Goal: Answer question/provide support: Share knowledge or assist other users

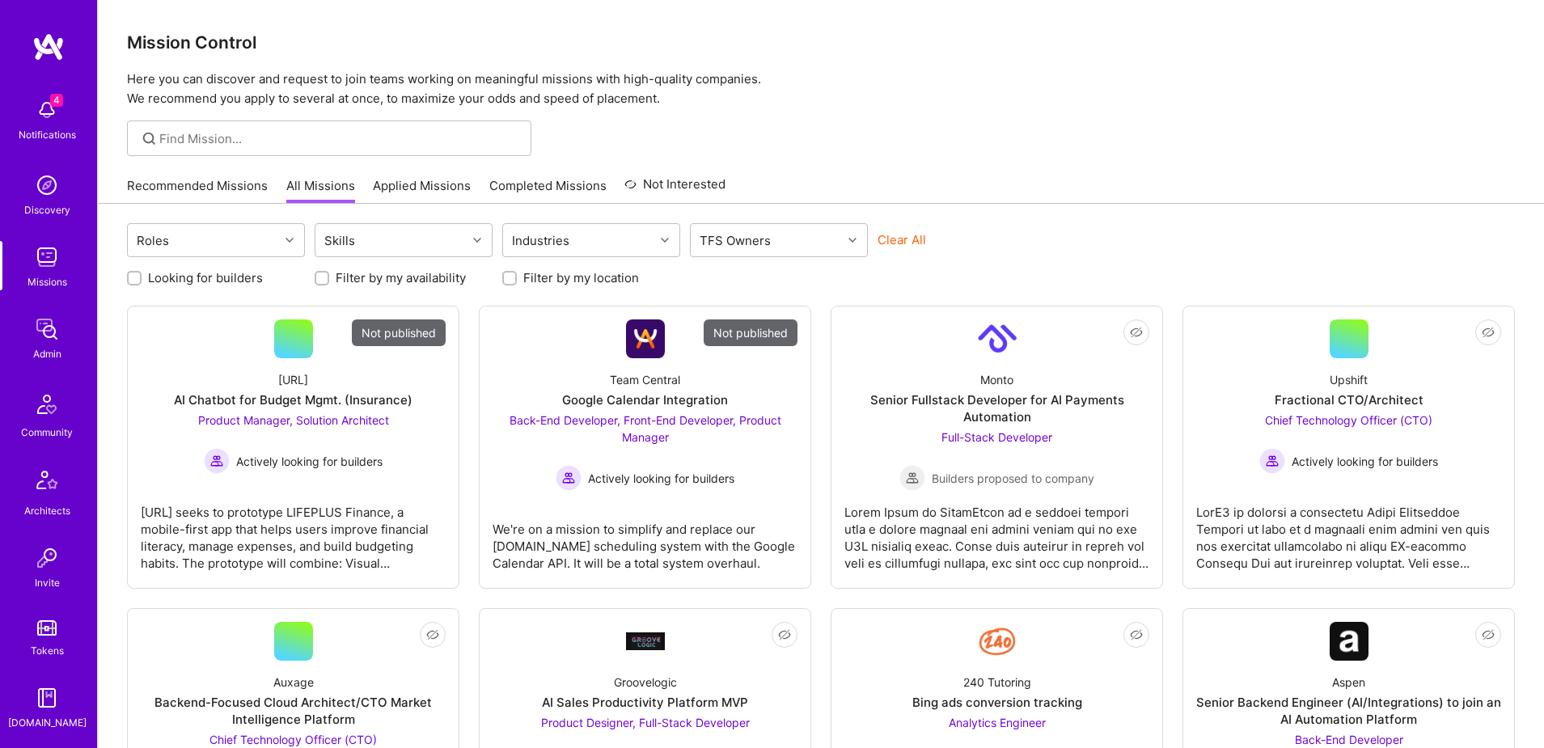
scroll to position [285, 0]
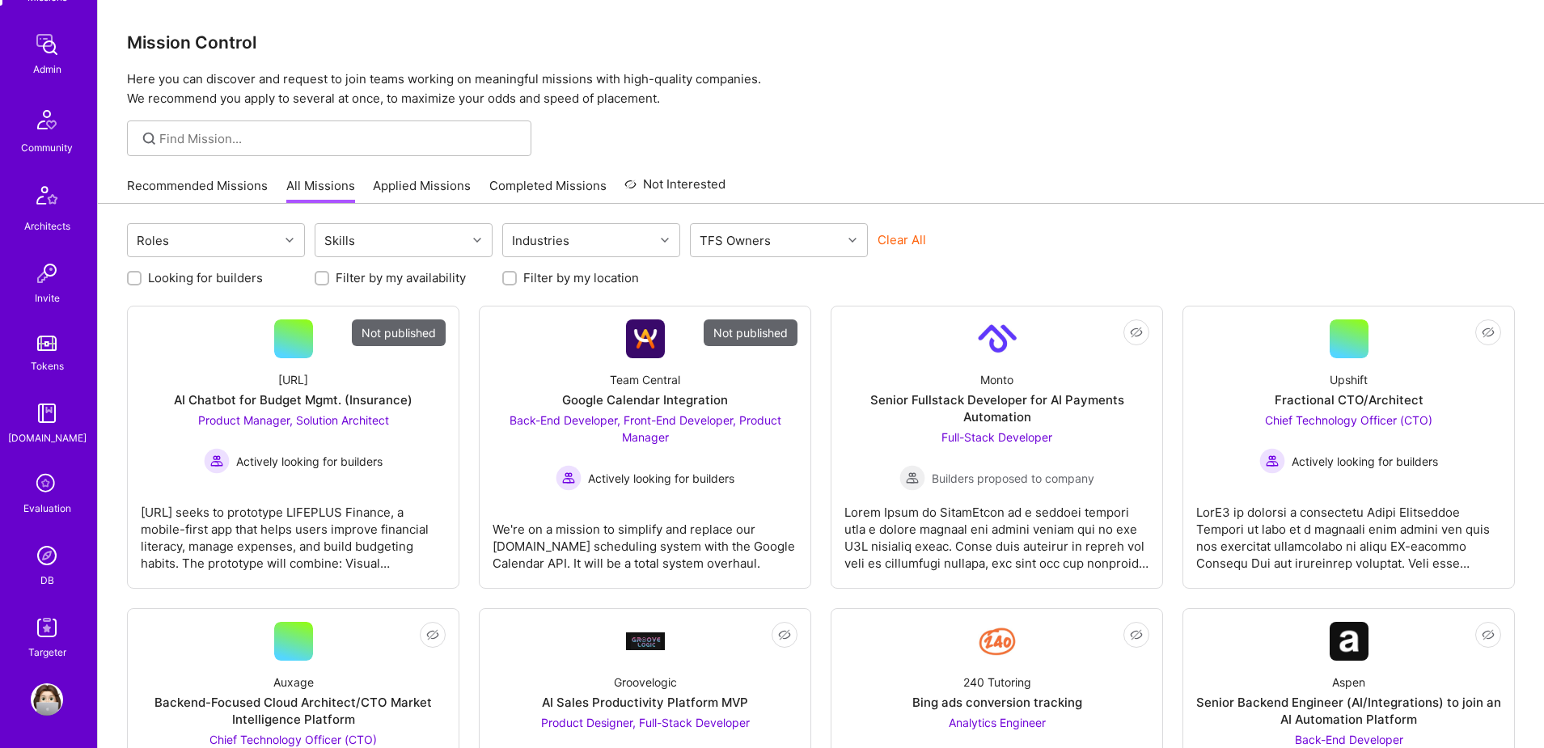
click at [46, 563] on img at bounding box center [47, 556] width 32 height 32
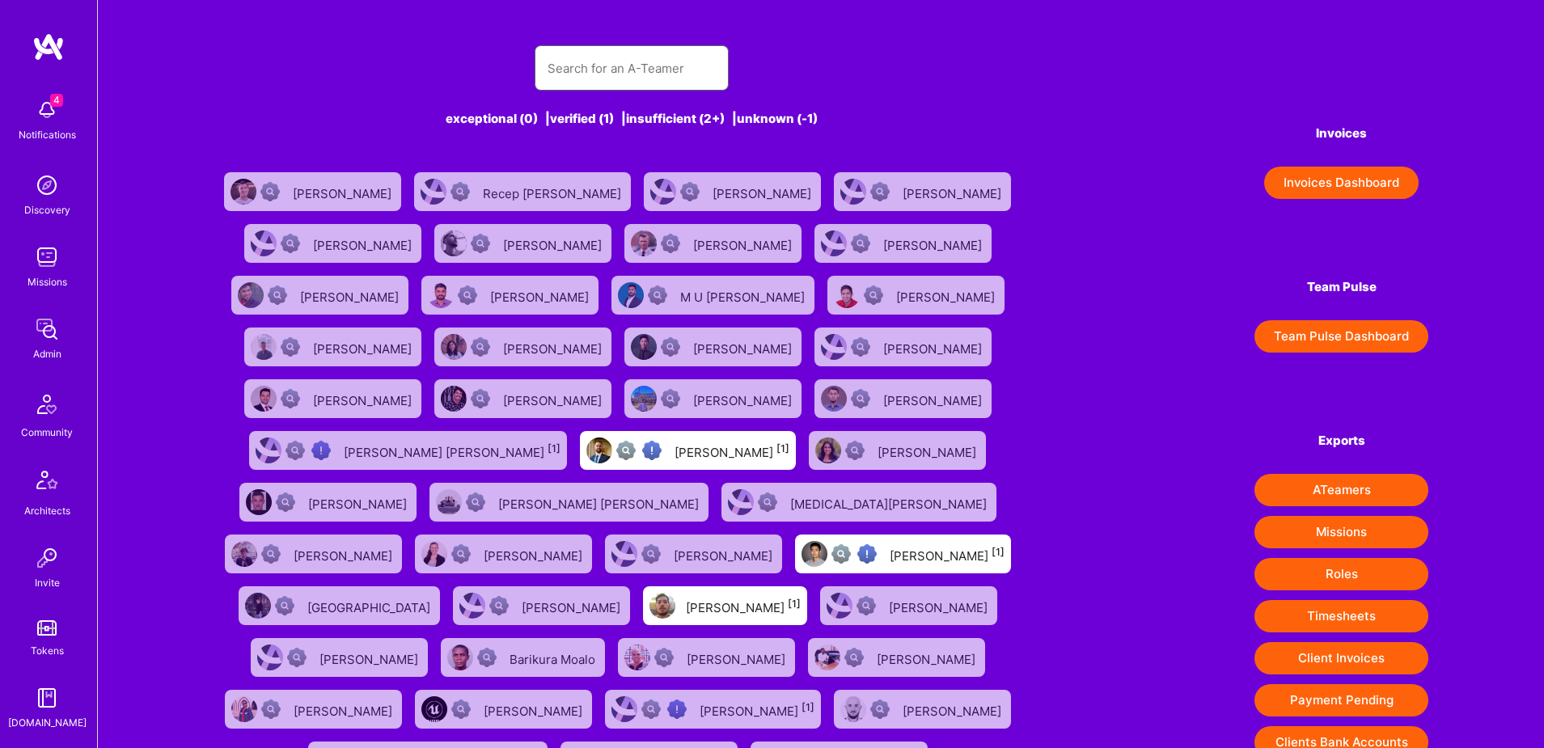
click at [614, 64] on input "text" at bounding box center [632, 68] width 168 height 41
paste input "anapanjia@gmail.com"
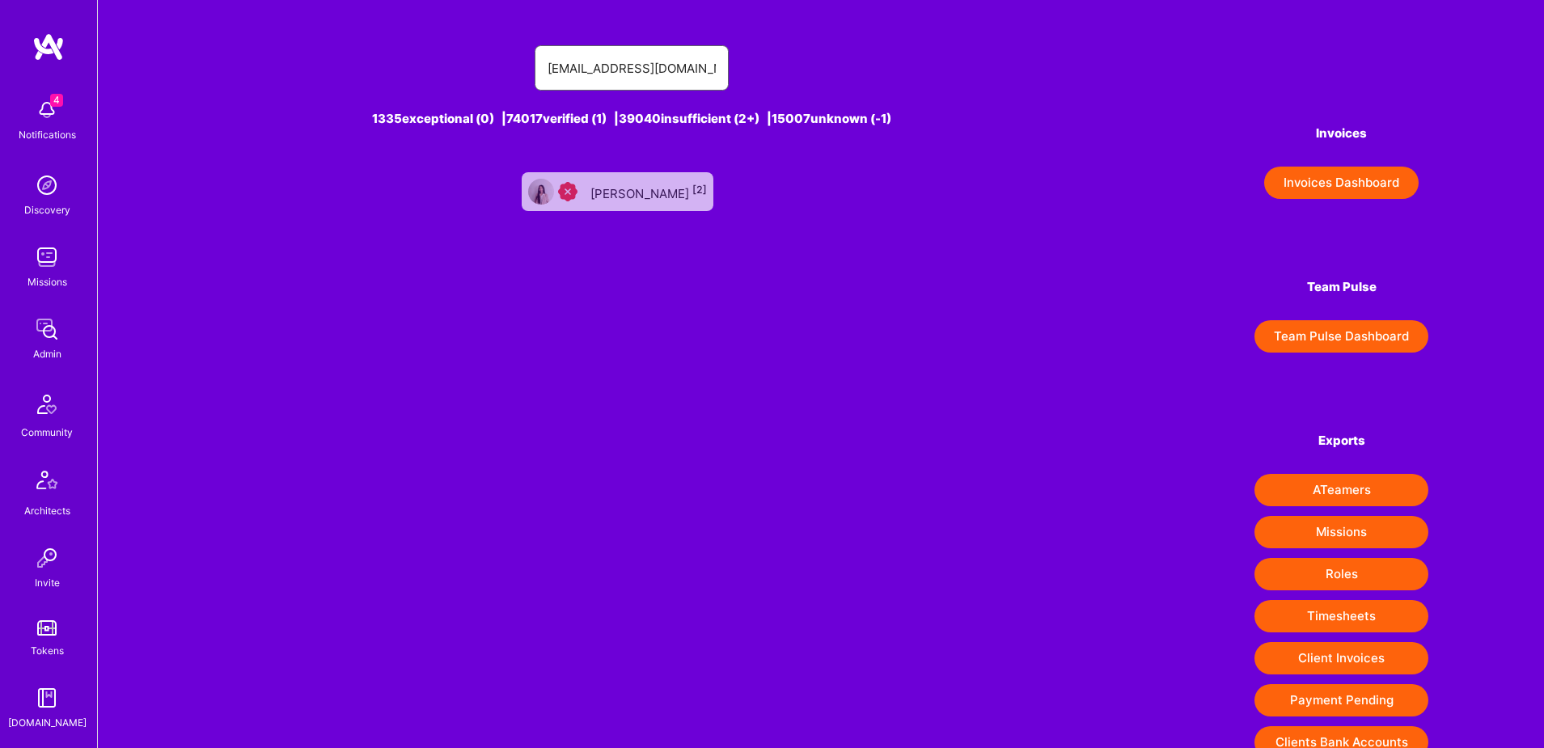
type input "anapanjia@gmail.com"
click at [637, 201] on div "Ana Pan [2]" at bounding box center [648, 191] width 116 height 21
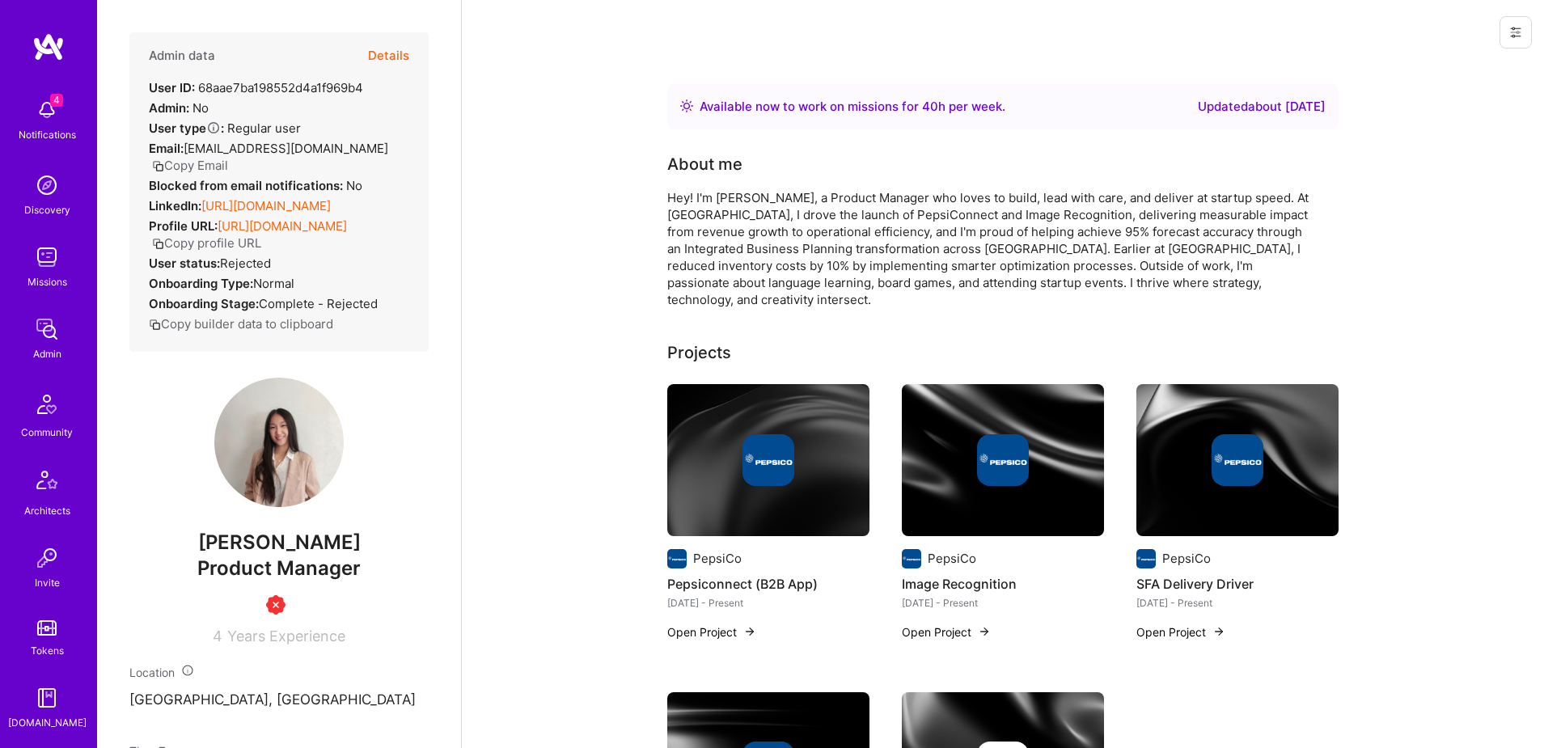
click at [387, 48] on button "Details" at bounding box center [388, 55] width 41 height 47
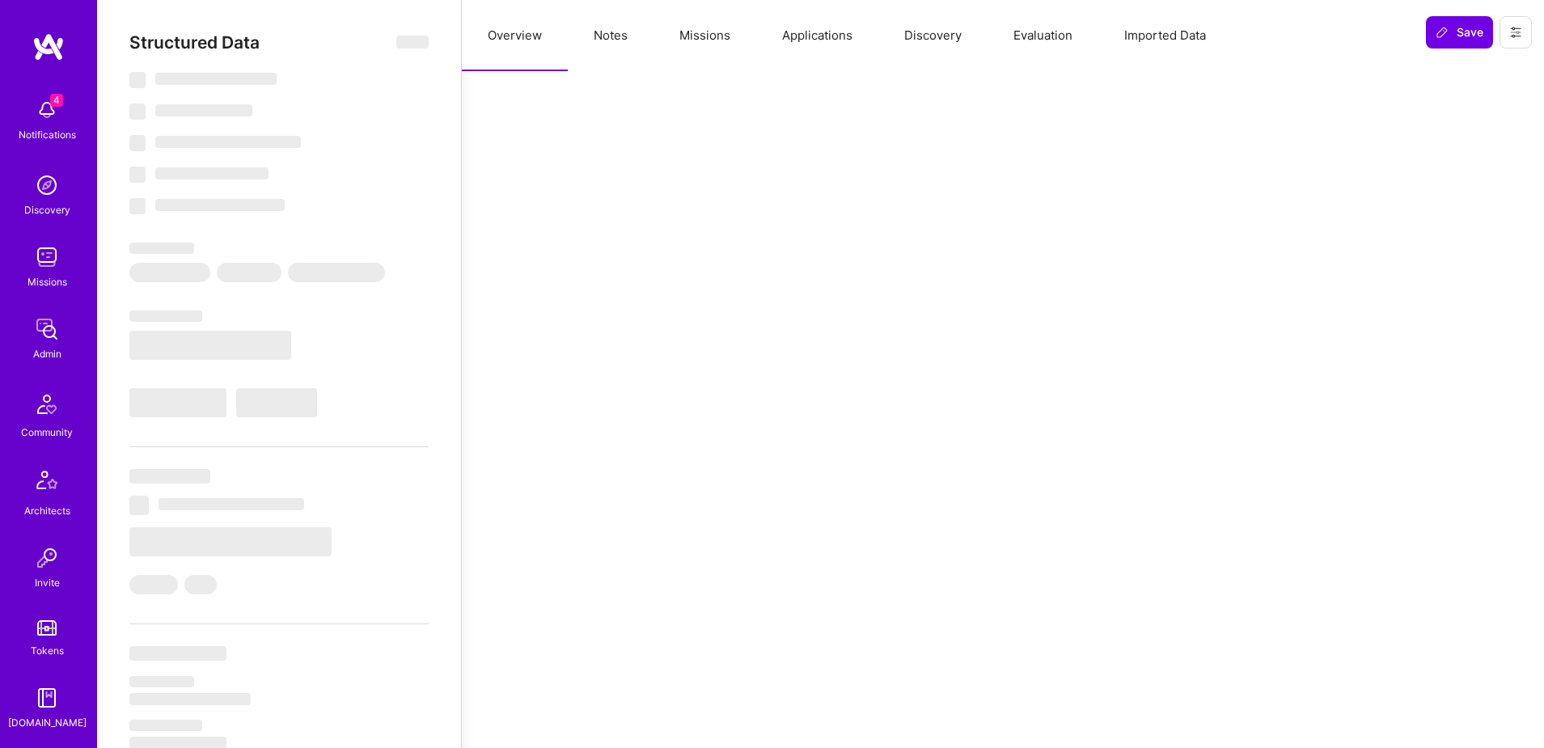
select select "Right Now"
select select "Insufficient"
select select "ES"
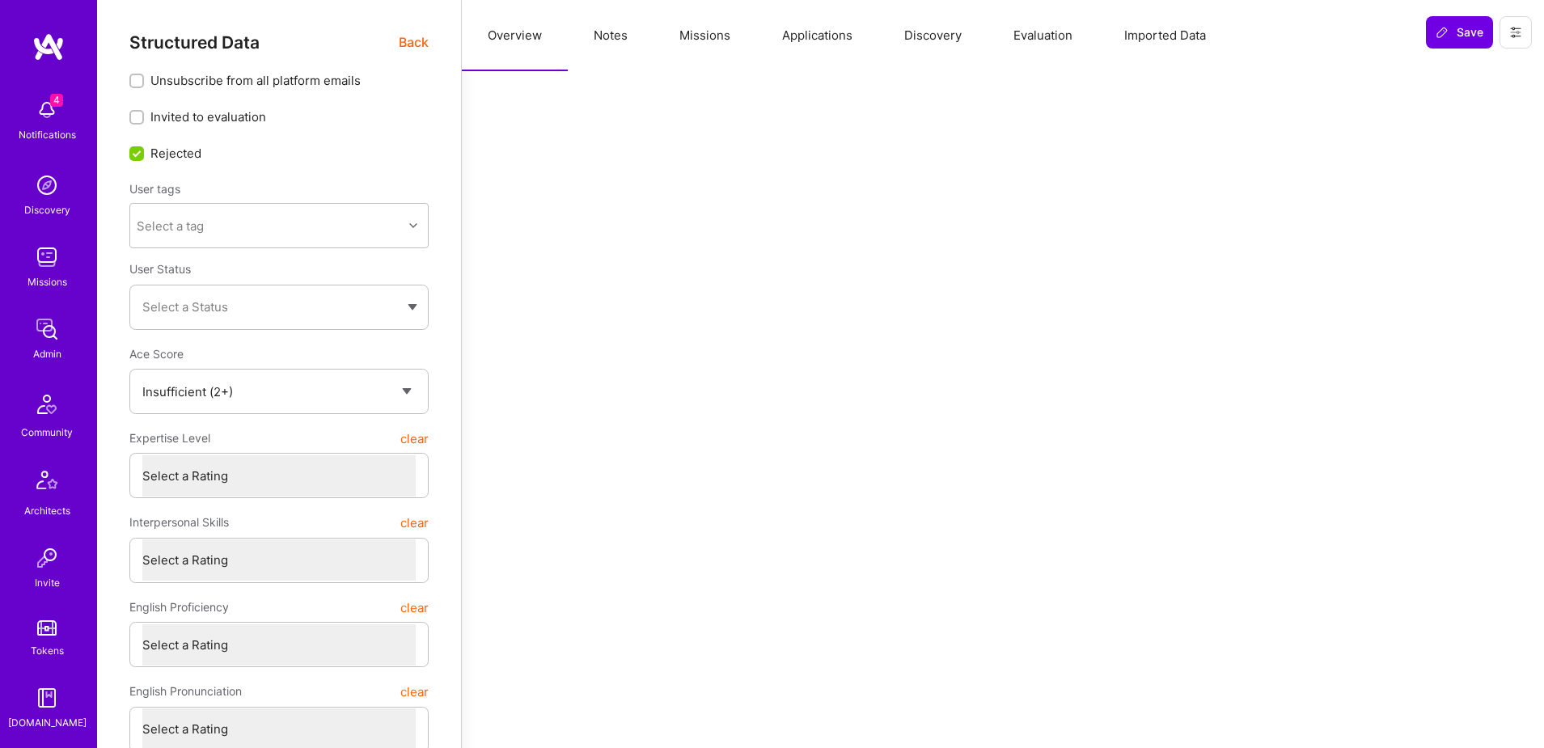
click at [624, 37] on button "Notes" at bounding box center [611, 35] width 86 height 71
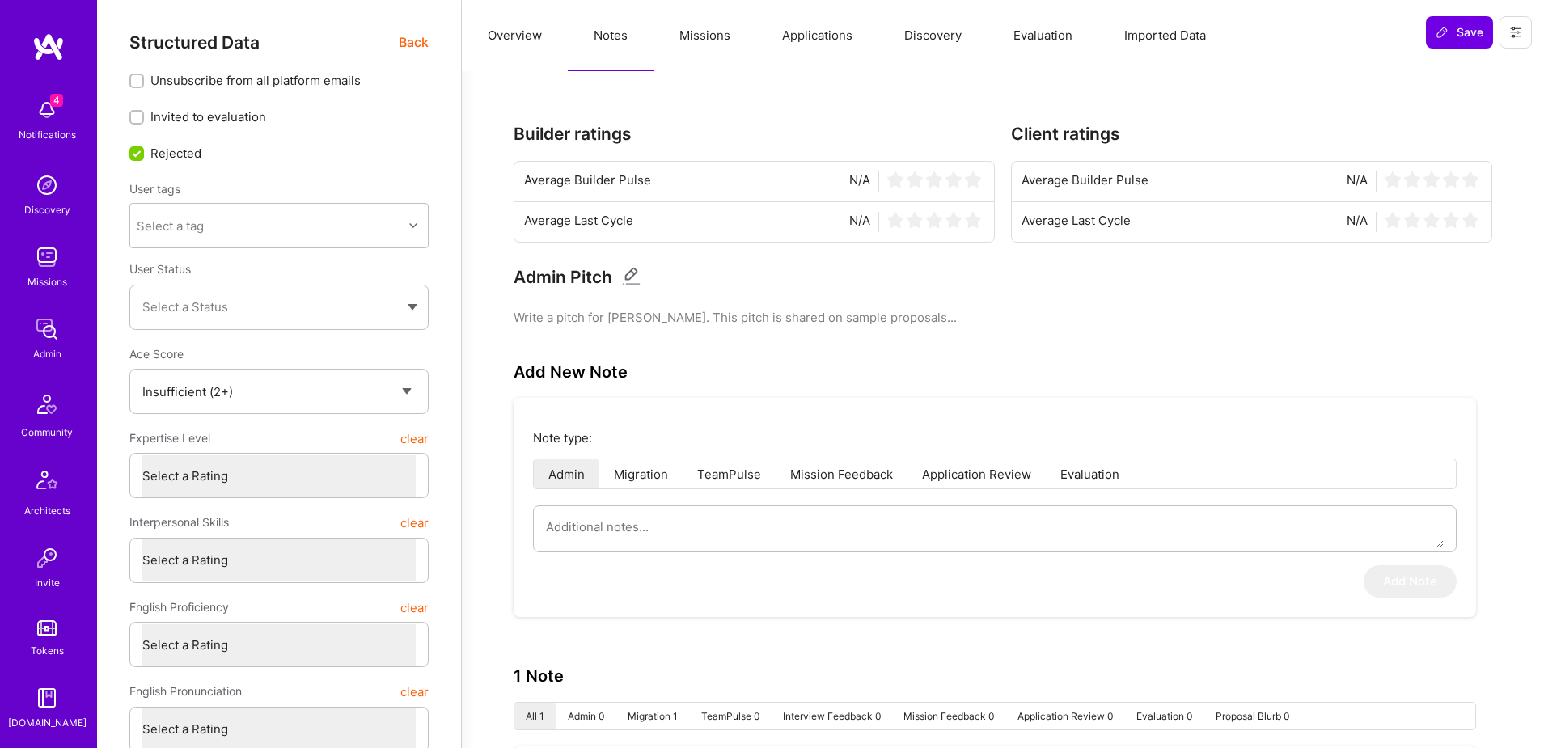
click at [419, 45] on span "Back" at bounding box center [414, 42] width 30 height 20
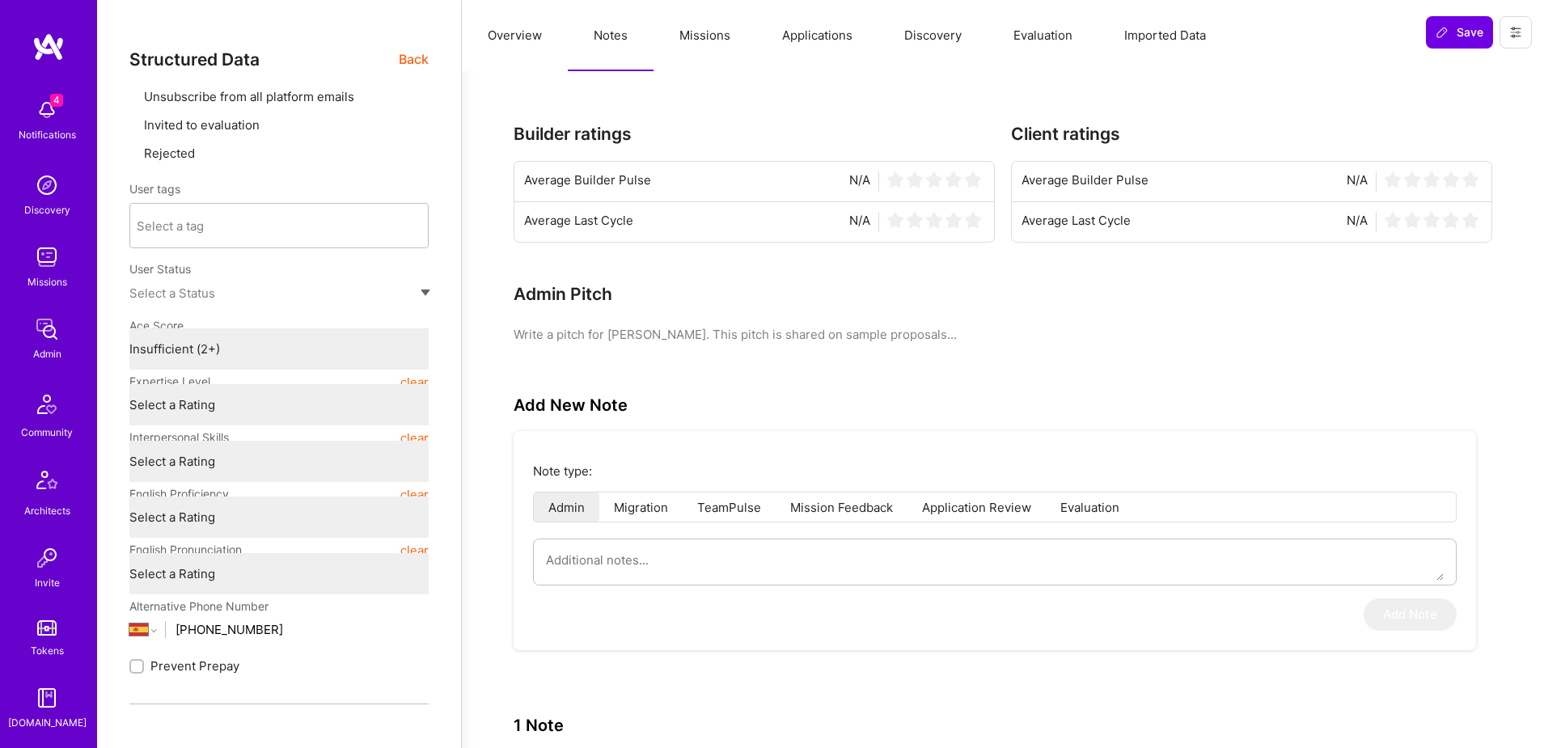
type textarea "x"
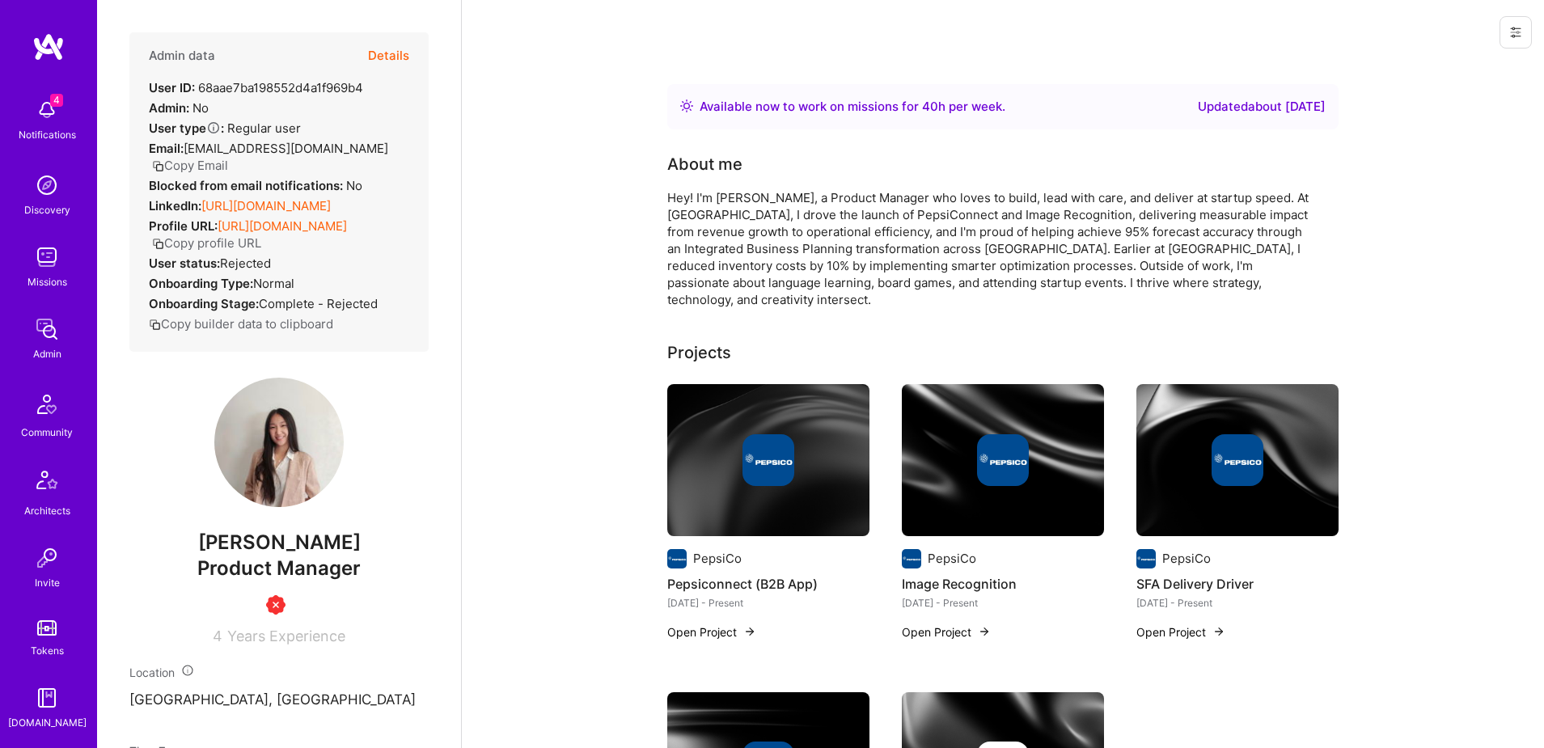
scroll to position [285, 0]
click at [53, 560] on img at bounding box center [47, 556] width 32 height 32
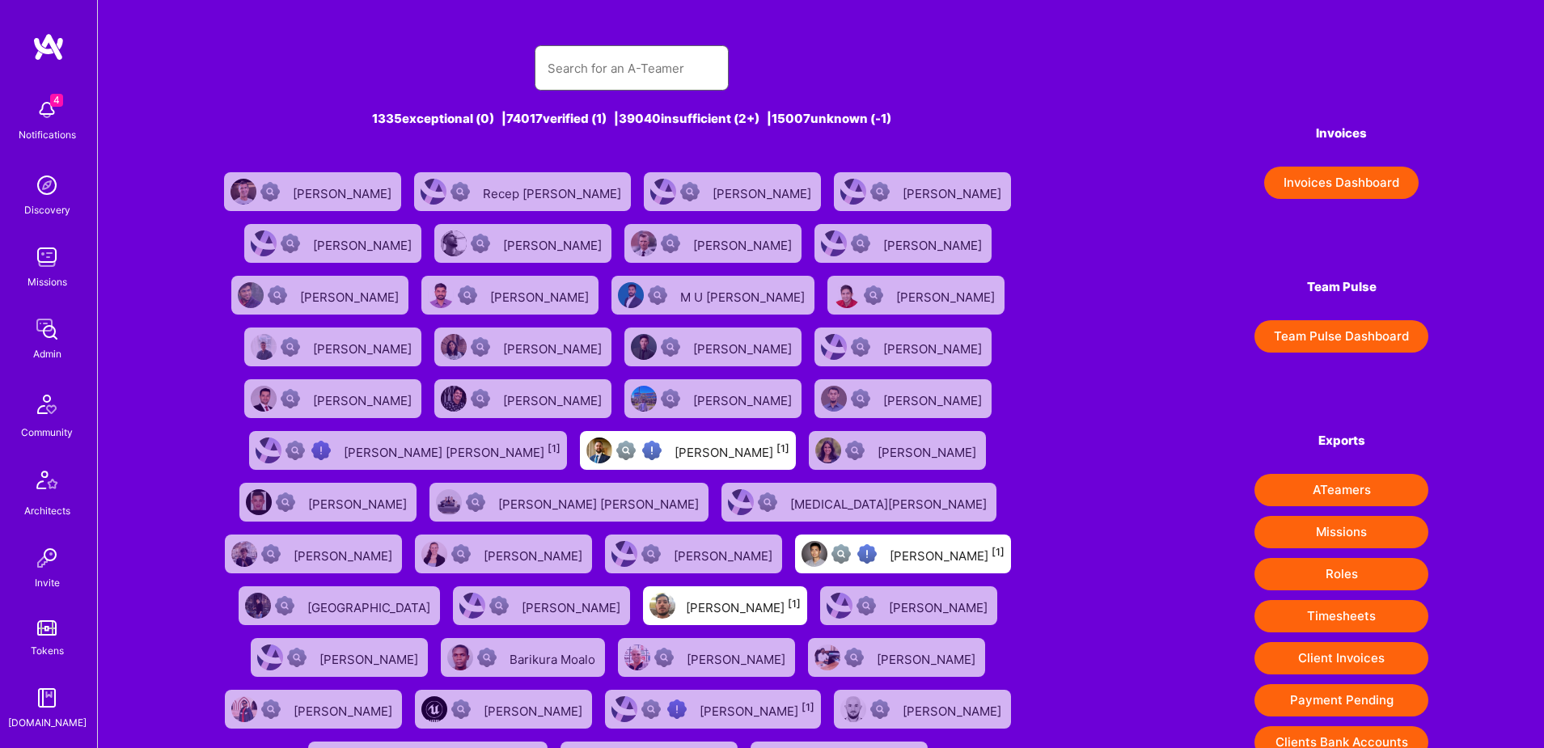
click at [607, 66] on input "text" at bounding box center [632, 68] width 168 height 41
paste input "juan@jgcarmona.com"
type input "juan@jgcarmona.com"
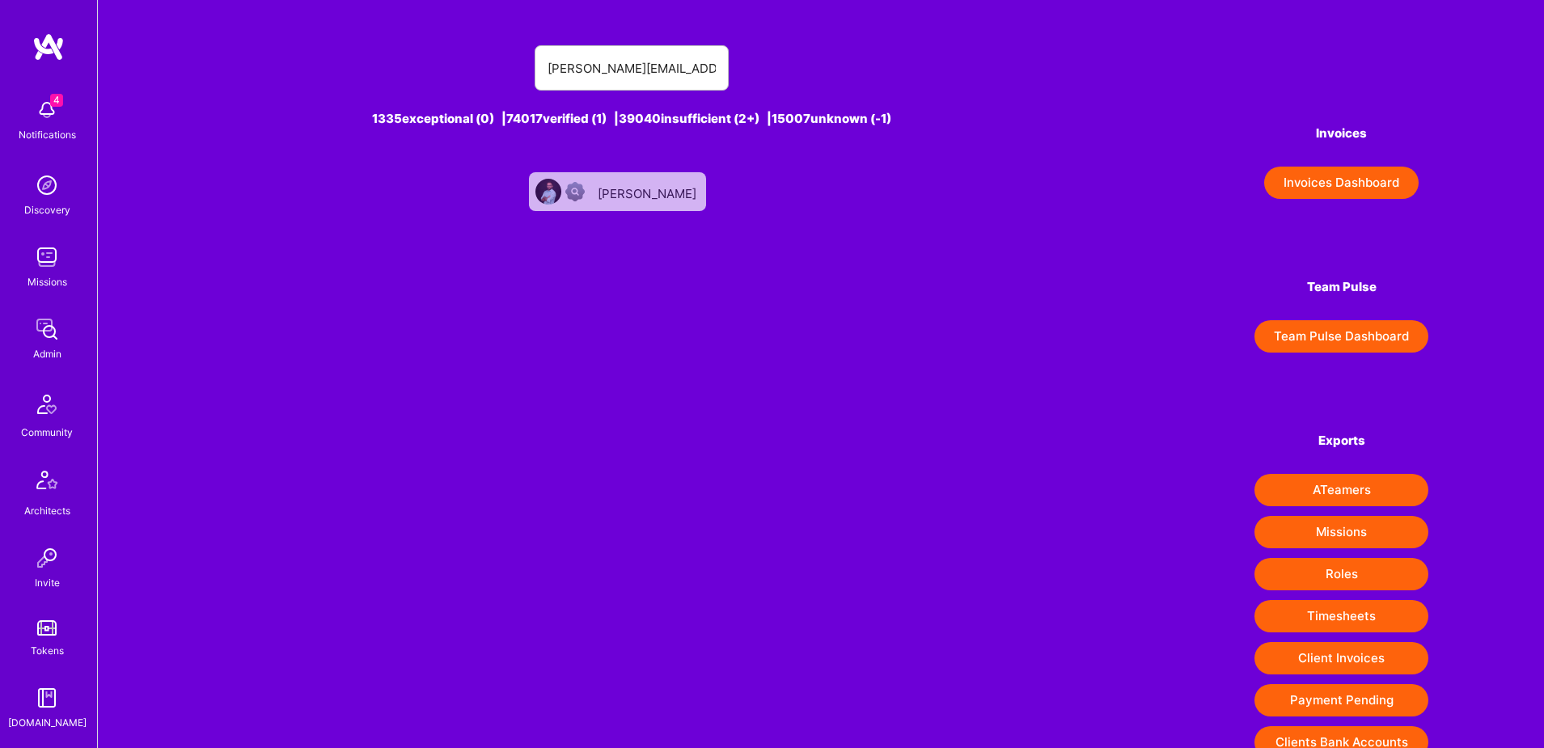
click at [618, 189] on div "[PERSON_NAME]" at bounding box center [649, 191] width 102 height 21
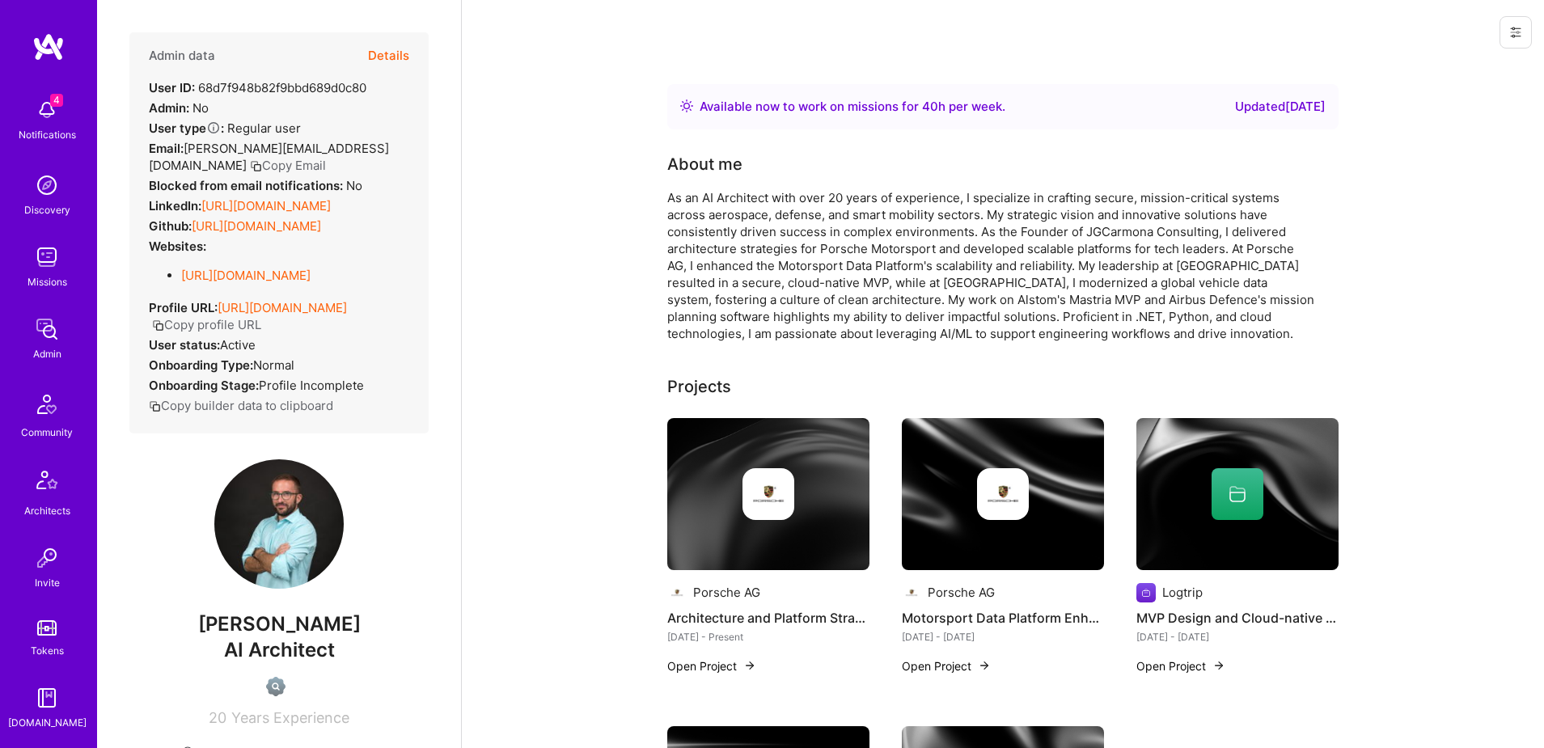
click at [1517, 36] on icon at bounding box center [1516, 33] width 10 height 10
click at [1455, 70] on button "Login as Juan" at bounding box center [1446, 69] width 171 height 41
